Goal: Task Accomplishment & Management: Use online tool/utility

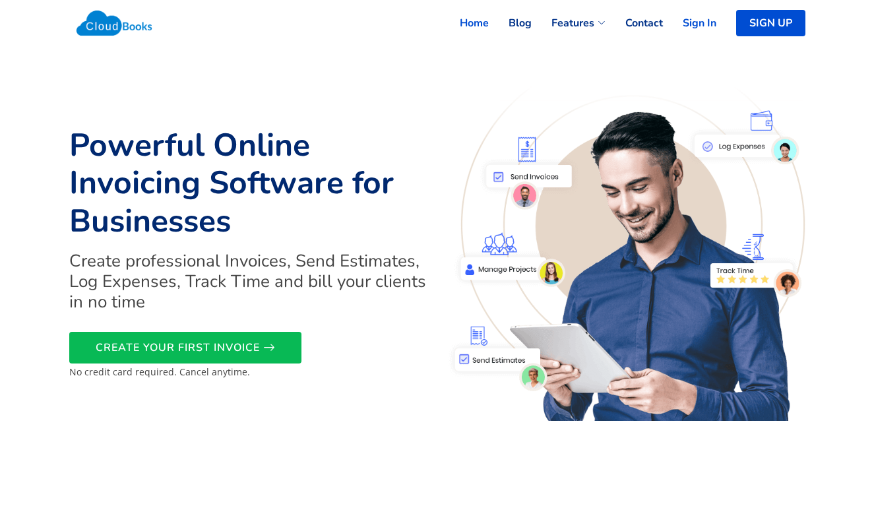
click at [703, 20] on link "Sign In" at bounding box center [689, 23] width 53 height 29
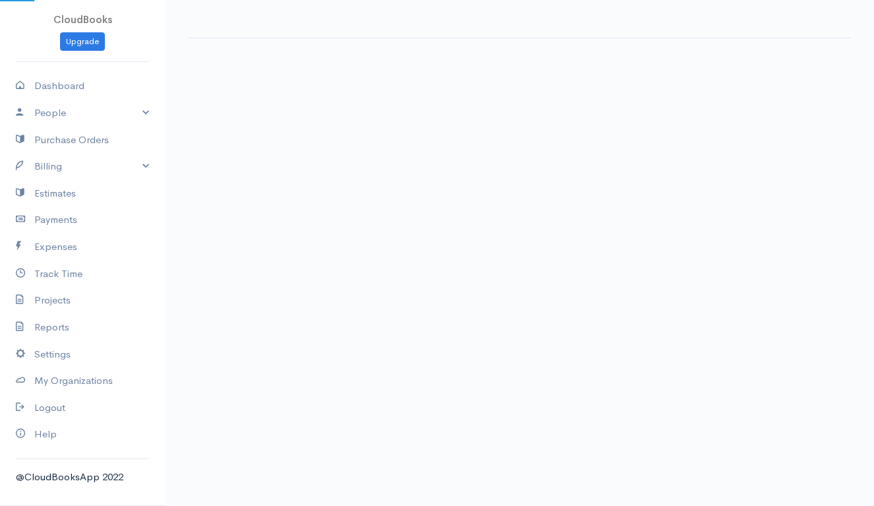
select select "90"
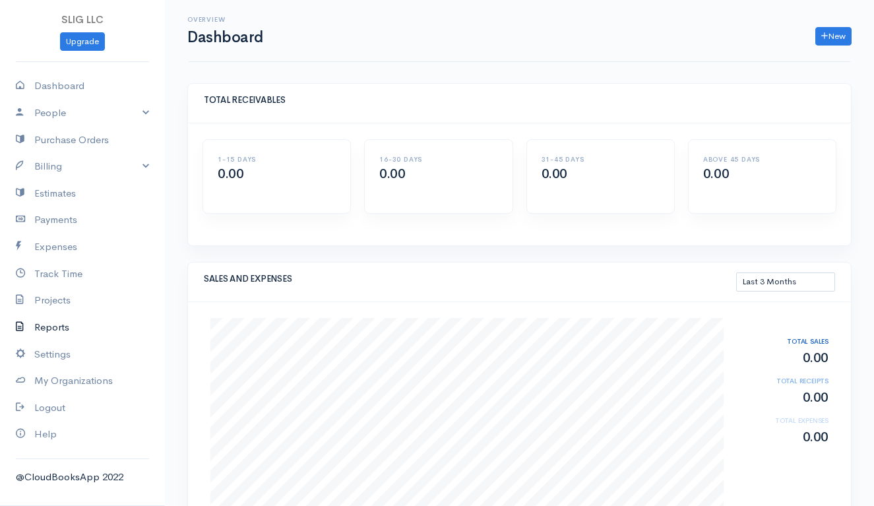
click at [51, 323] on link "Reports" at bounding box center [82, 327] width 165 height 27
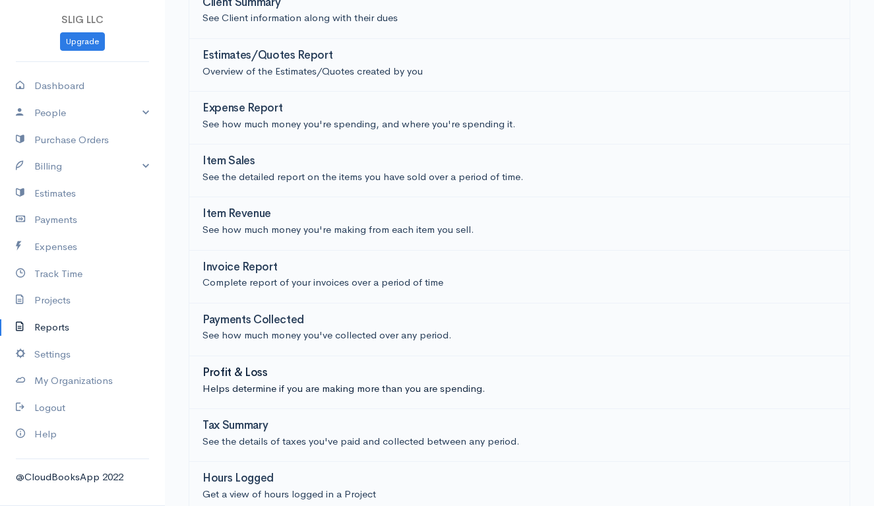
scroll to position [203, 0]
click at [243, 368] on h3 "Profit & Loss" at bounding box center [235, 374] width 65 height 13
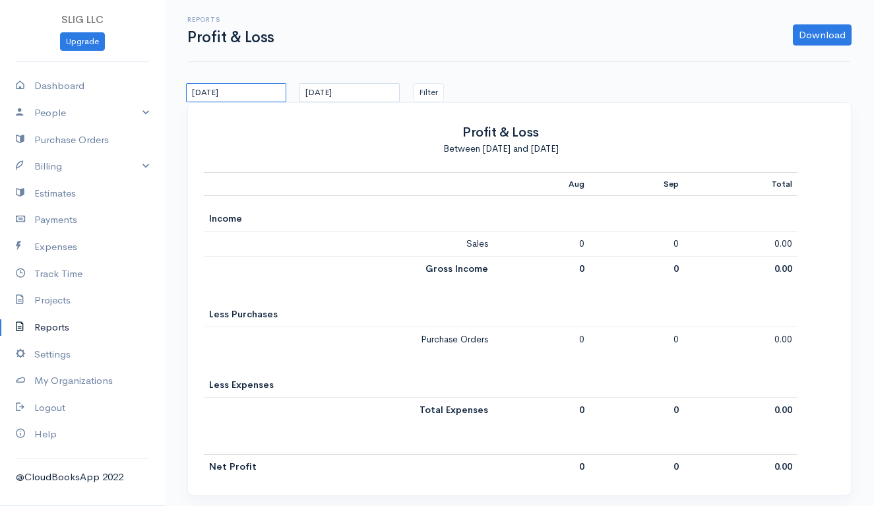
click at [259, 98] on input "08-07-2025" at bounding box center [236, 92] width 100 height 19
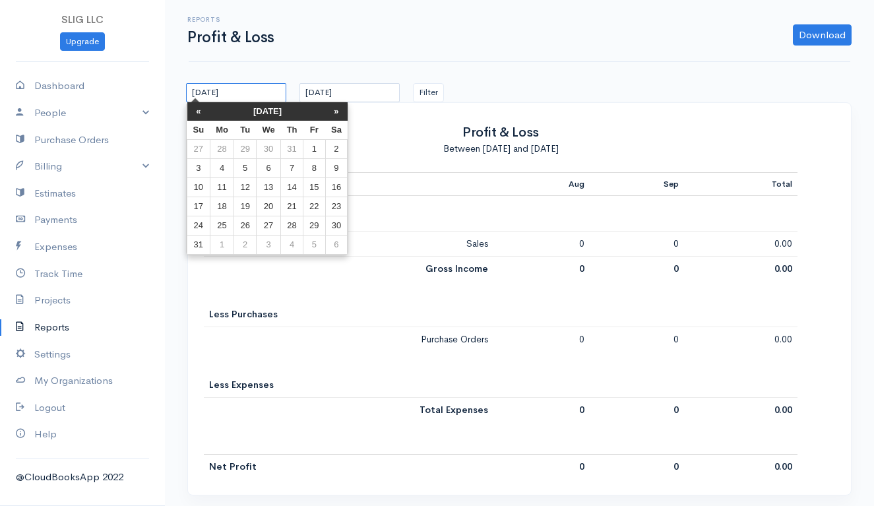
click at [203, 94] on input "08-07-2025" at bounding box center [236, 92] width 100 height 19
click at [197, 111] on th "«" at bounding box center [198, 111] width 23 height 18
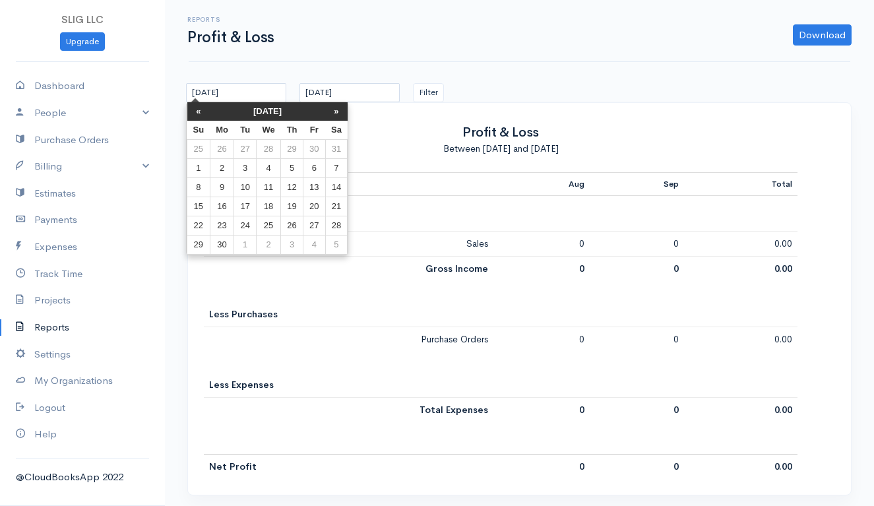
click at [197, 111] on th "«" at bounding box center [198, 111] width 23 height 18
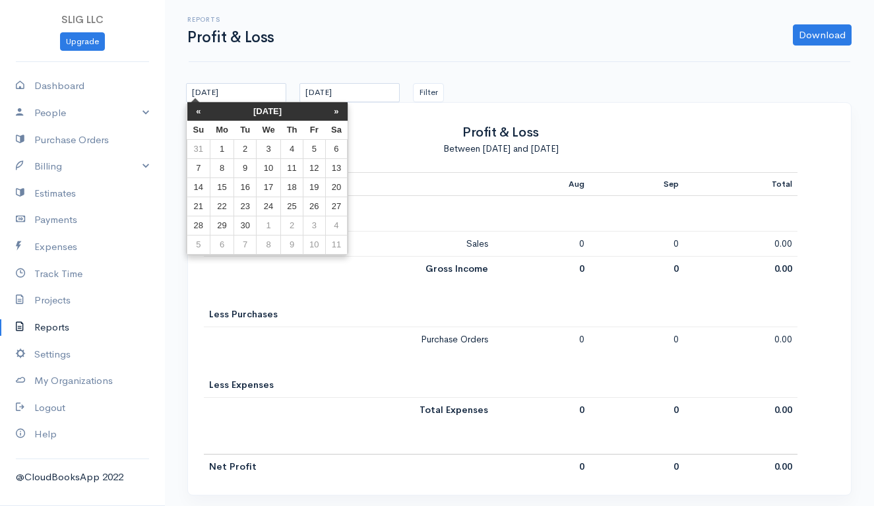
click at [197, 111] on th "«" at bounding box center [198, 111] width 23 height 18
click at [224, 146] on td "1" at bounding box center [222, 149] width 24 height 19
type input "01-01-2024"
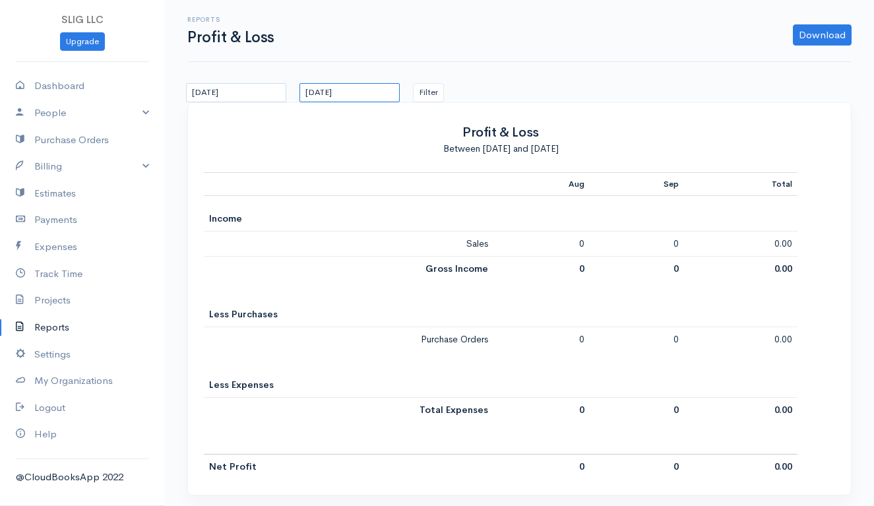
click at [352, 90] on input "09-06-2025" at bounding box center [350, 92] width 100 height 19
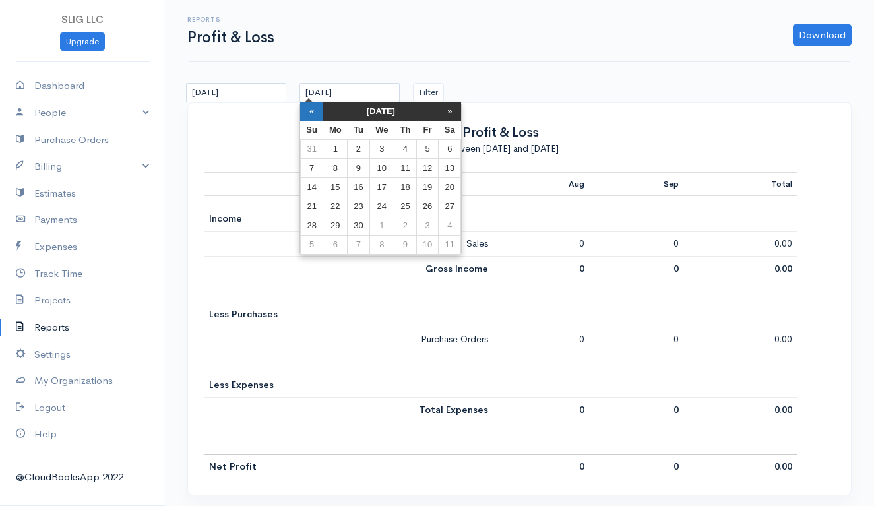
click at [313, 112] on th "«" at bounding box center [311, 111] width 23 height 18
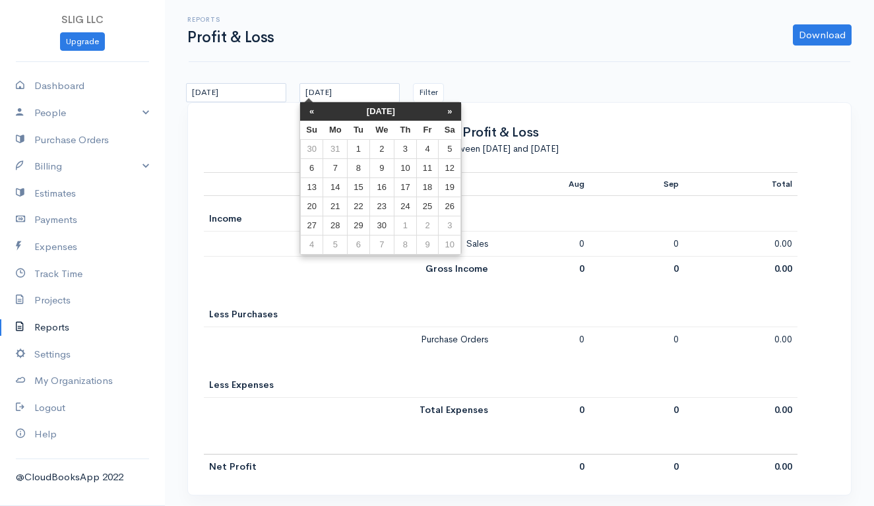
click at [313, 112] on th "«" at bounding box center [311, 111] width 23 height 18
click at [360, 238] on td "31" at bounding box center [359, 245] width 22 height 19
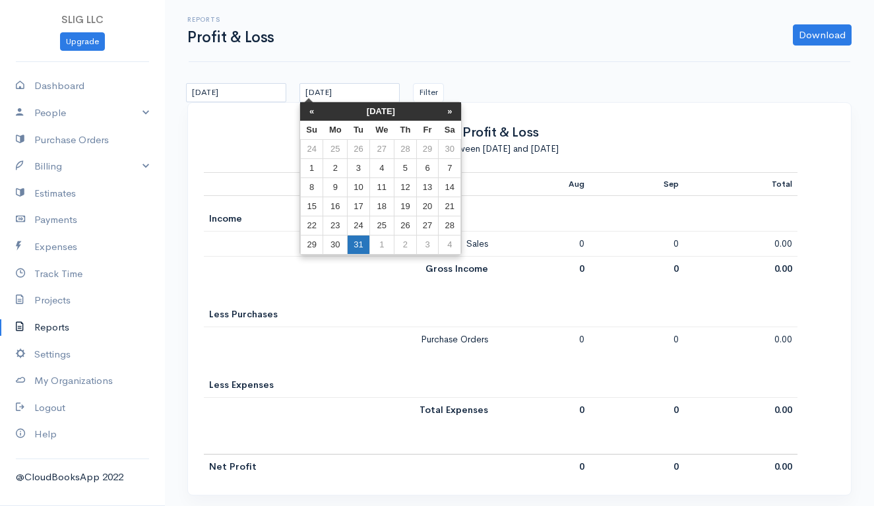
type input "12-31-2024"
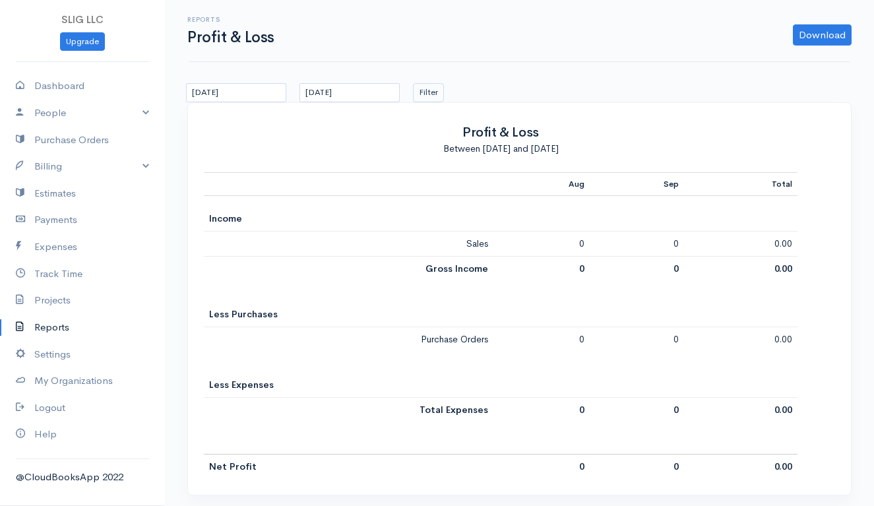
click at [430, 88] on button "Filter" at bounding box center [428, 92] width 31 height 19
